Goal: Transaction & Acquisition: Purchase product/service

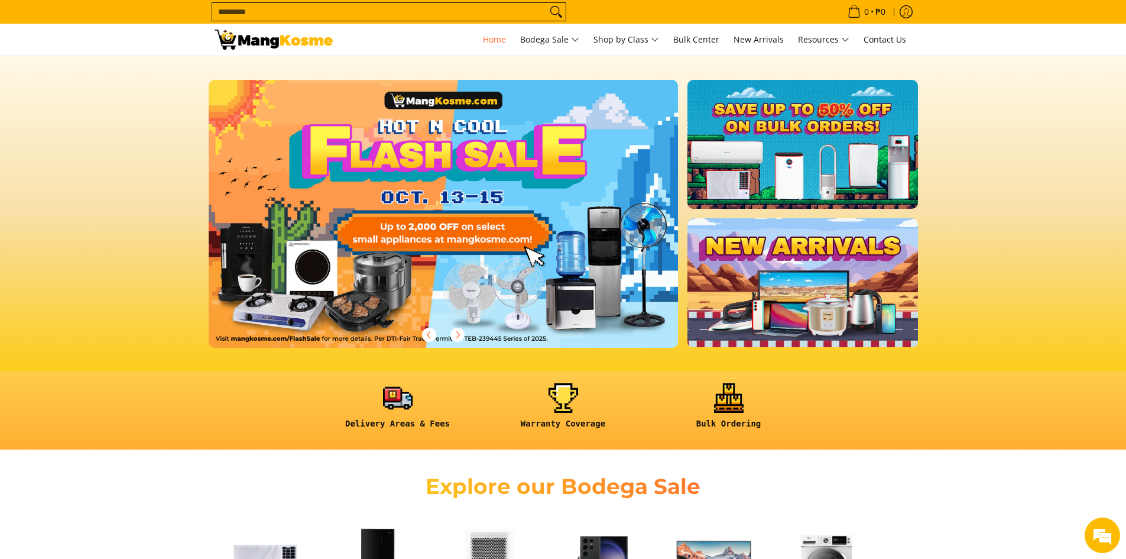
click at [422, 4] on input "Search..." at bounding box center [379, 12] width 335 height 18
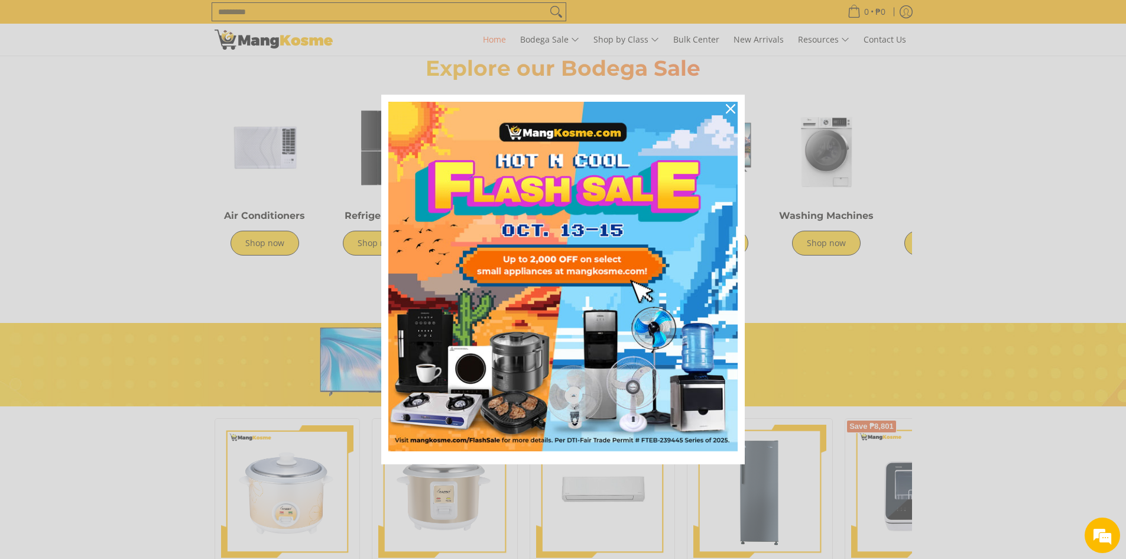
scroll to position [380, 0]
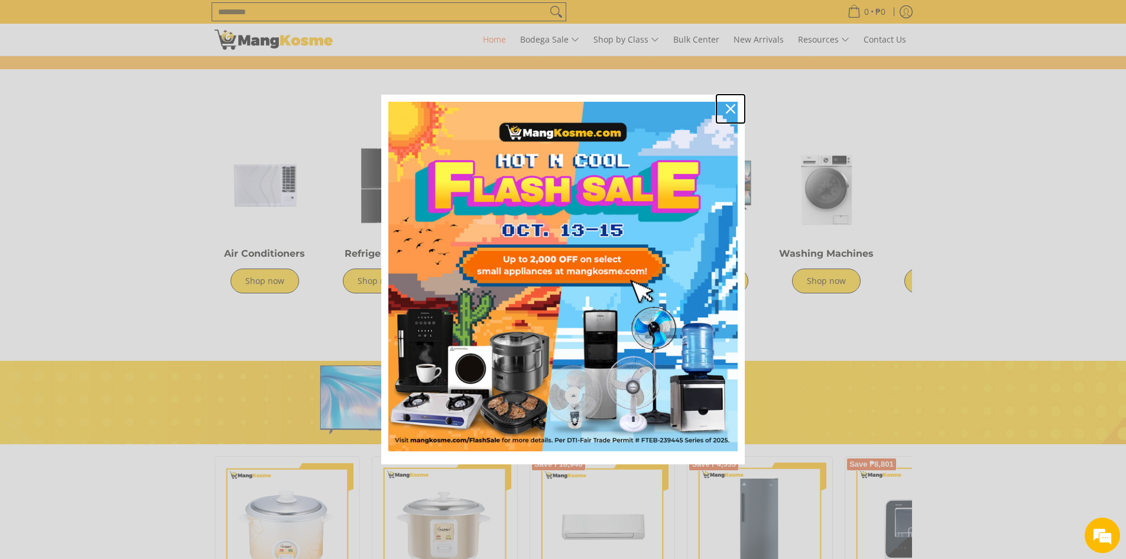
click at [734, 106] on icon "close icon" at bounding box center [730, 108] width 9 height 9
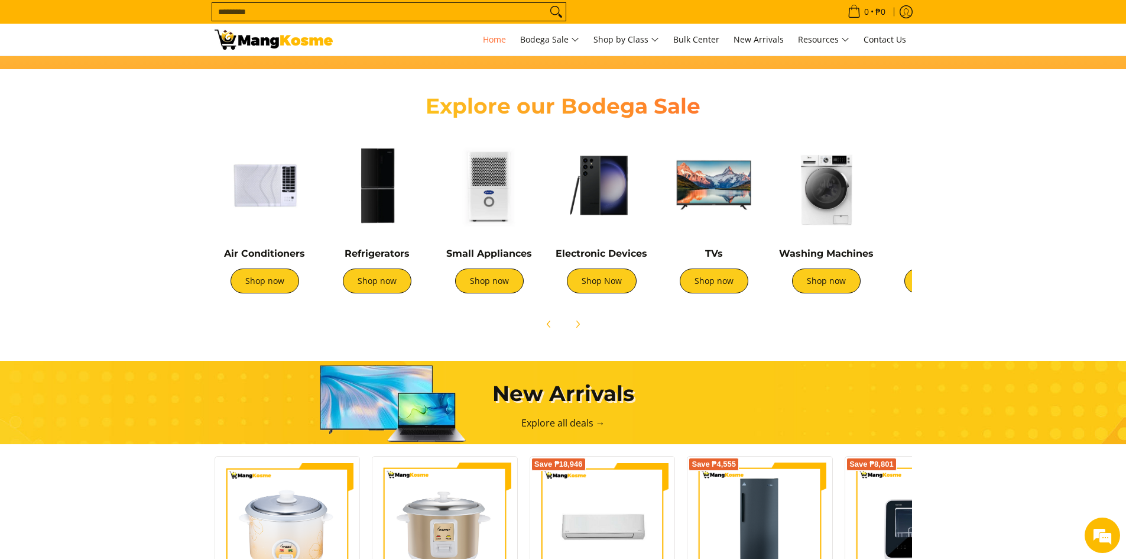
click at [341, 11] on input "Search..." at bounding box center [379, 12] width 335 height 18
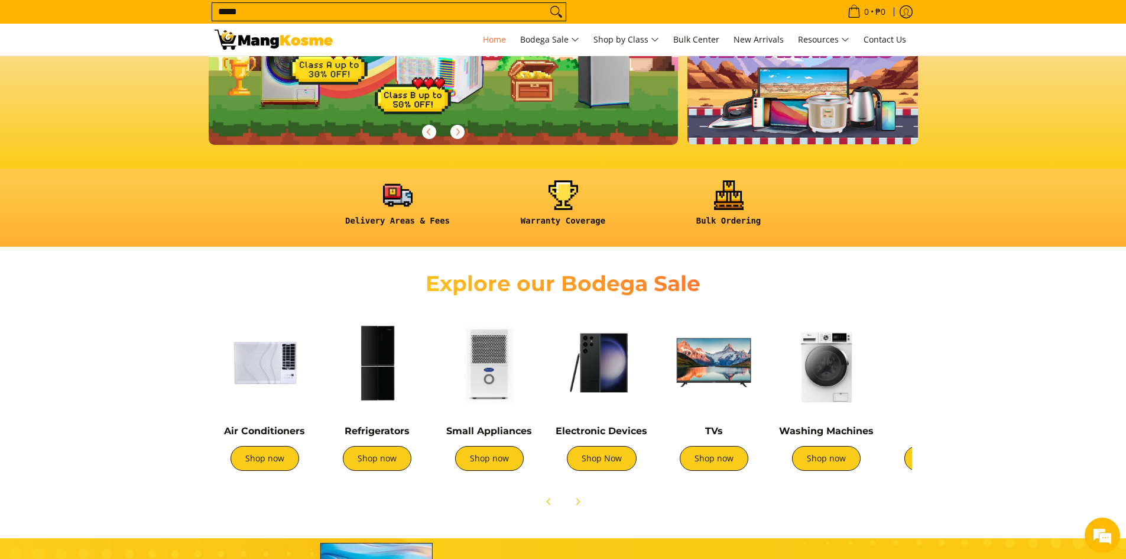
scroll to position [140, 0]
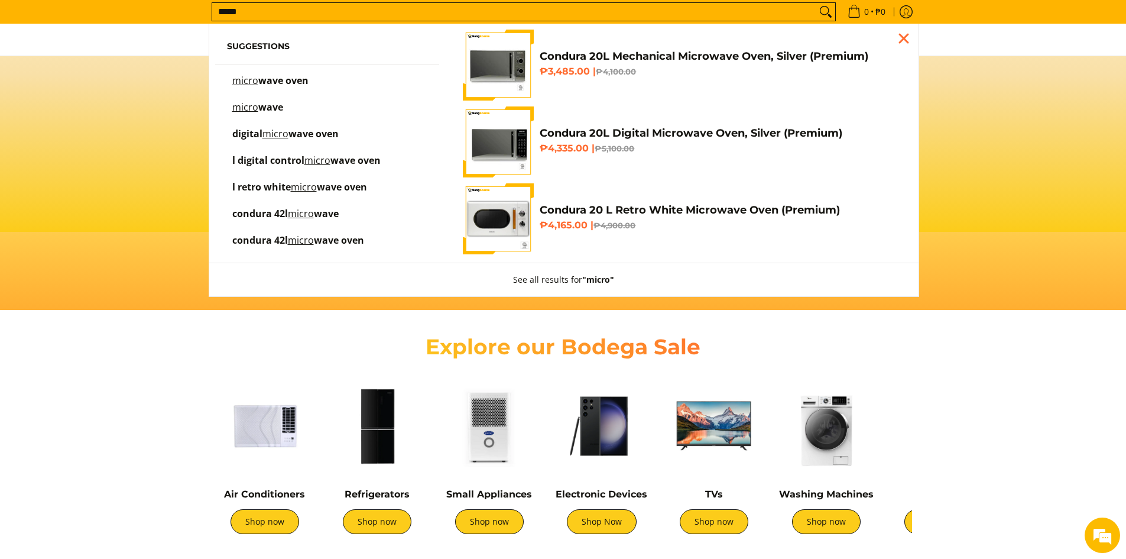
type input "*****"
click at [303, 82] on span "wave oven" at bounding box center [283, 80] width 50 height 13
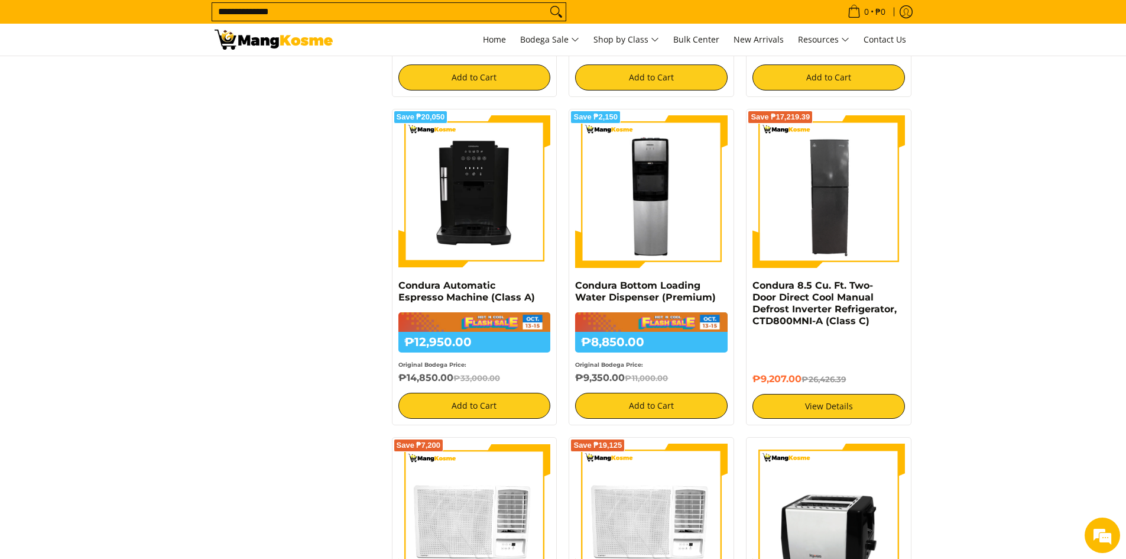
scroll to position [591, 0]
